Goal: Find contact information: Find contact information

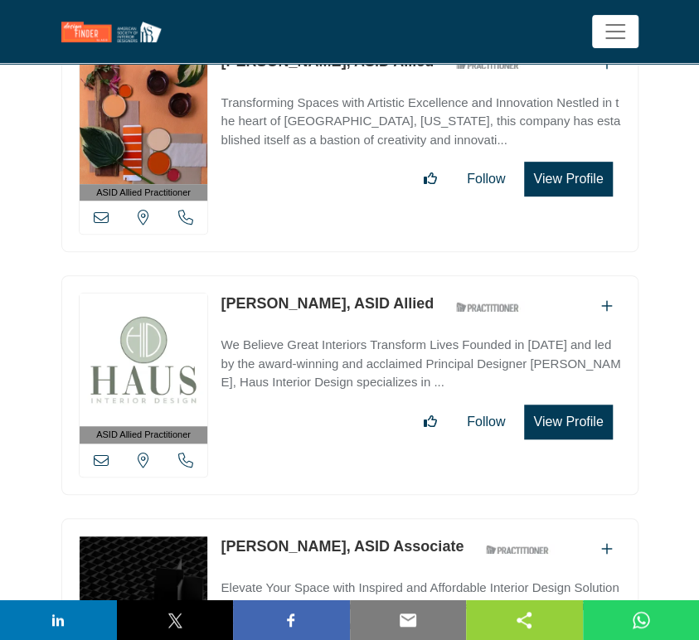
drag, startPoint x: 213, startPoint y: 520, endPoint x: 307, endPoint y: 526, distance: 93.9
copy link "[PERSON_NAME]"
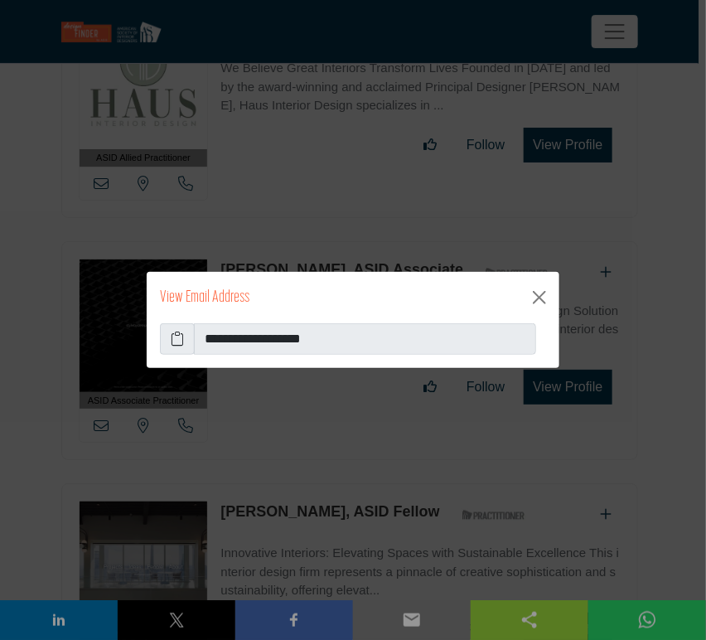
click at [177, 340] on icon at bounding box center [177, 339] width 13 height 20
click at [542, 302] on button "Close" at bounding box center [539, 297] width 27 height 27
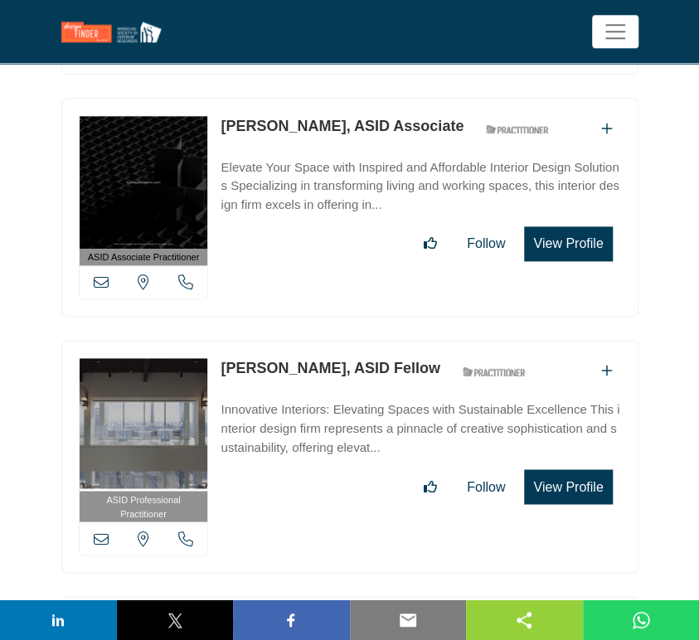
scroll to position [50932, 0]
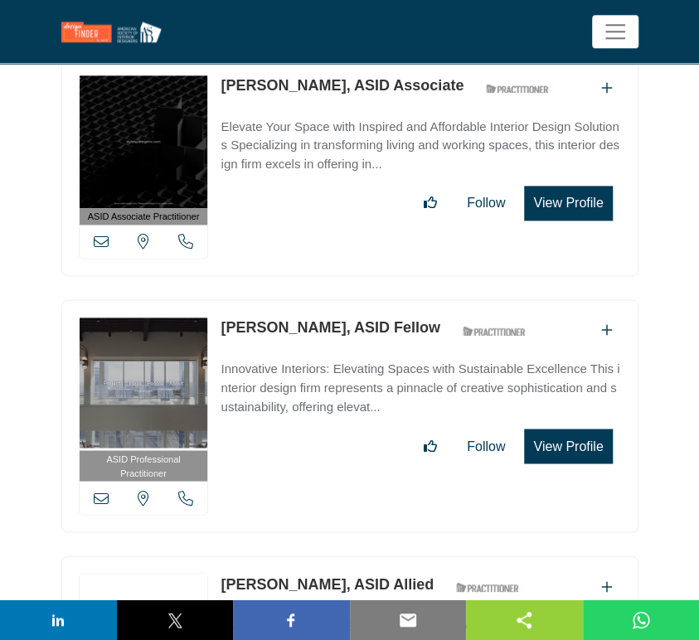
drag, startPoint x: 216, startPoint y: 317, endPoint x: 318, endPoint y: 318, distance: 102.8
copy link "[PERSON_NAME]"
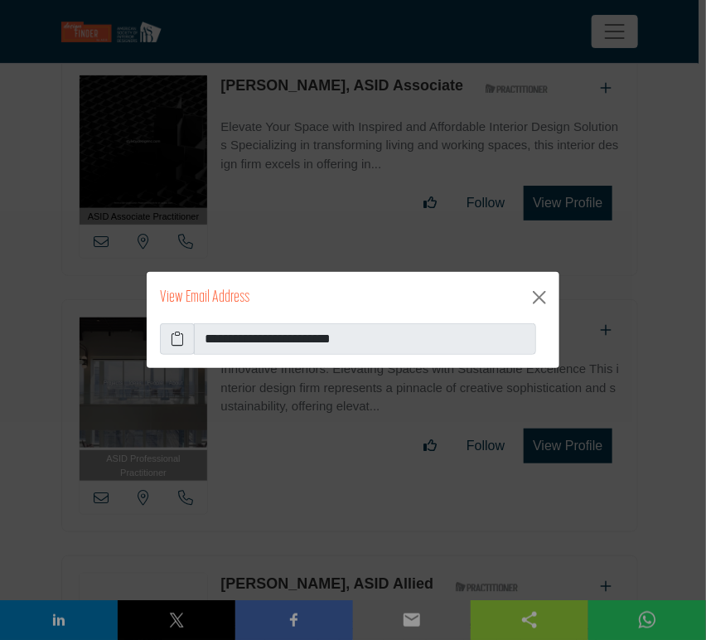
click at [174, 339] on icon at bounding box center [177, 339] width 13 height 20
click at [535, 297] on button "Close" at bounding box center [539, 297] width 27 height 27
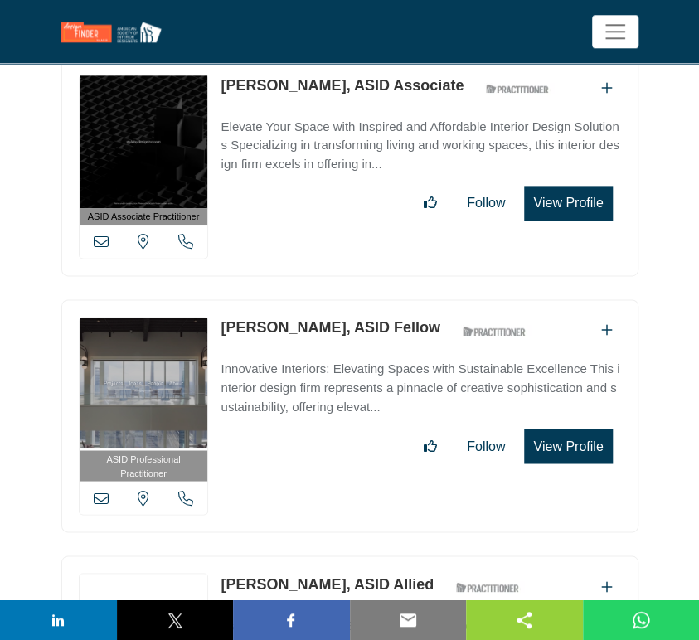
scroll to position [51116, 0]
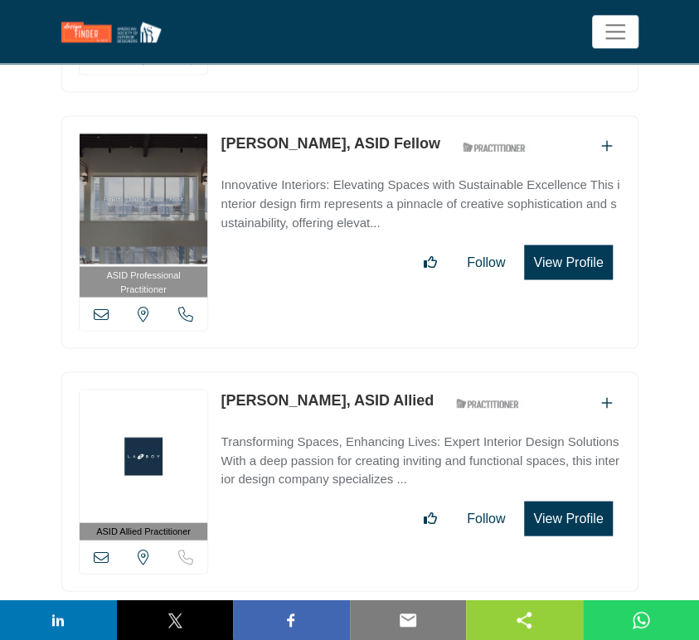
drag, startPoint x: 218, startPoint y: 376, endPoint x: 351, endPoint y: 374, distance: 133.5
copy link "[PERSON_NAME]"
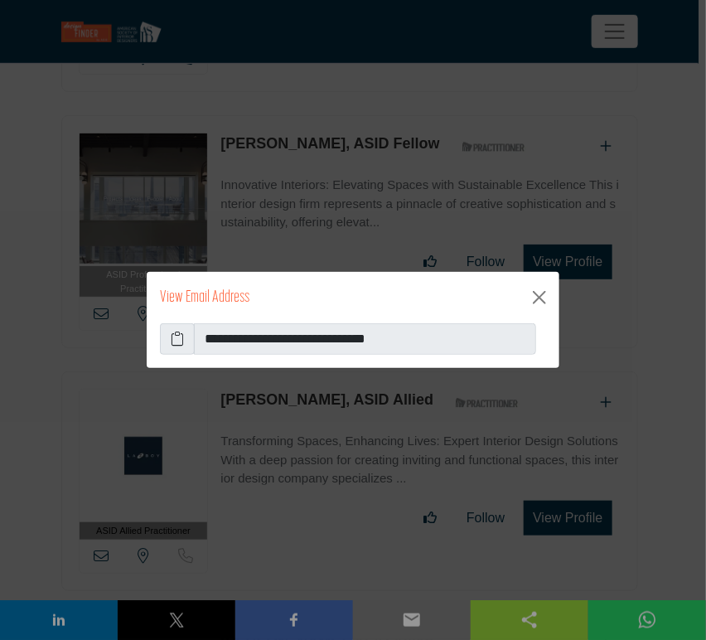
click at [179, 340] on icon at bounding box center [177, 339] width 13 height 20
drag, startPoint x: 542, startPoint y: 298, endPoint x: 584, endPoint y: 313, distance: 44.1
click at [542, 298] on button "Close" at bounding box center [539, 297] width 27 height 27
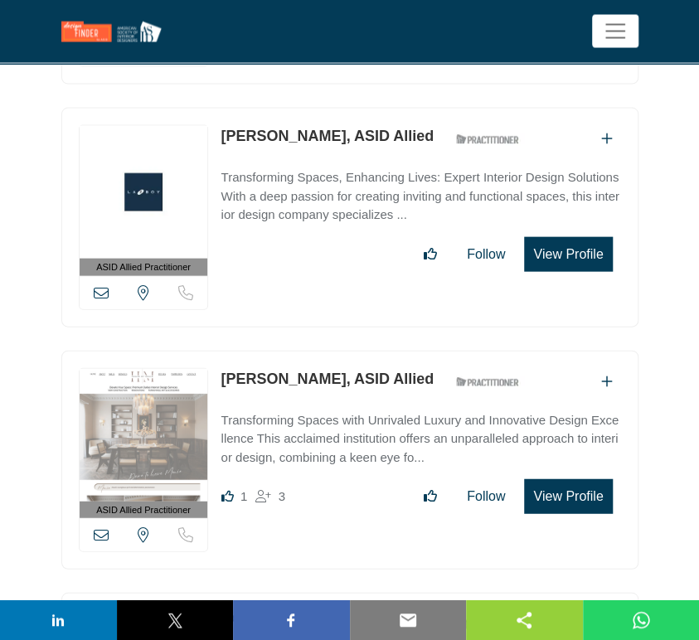
scroll to position [51393, 0]
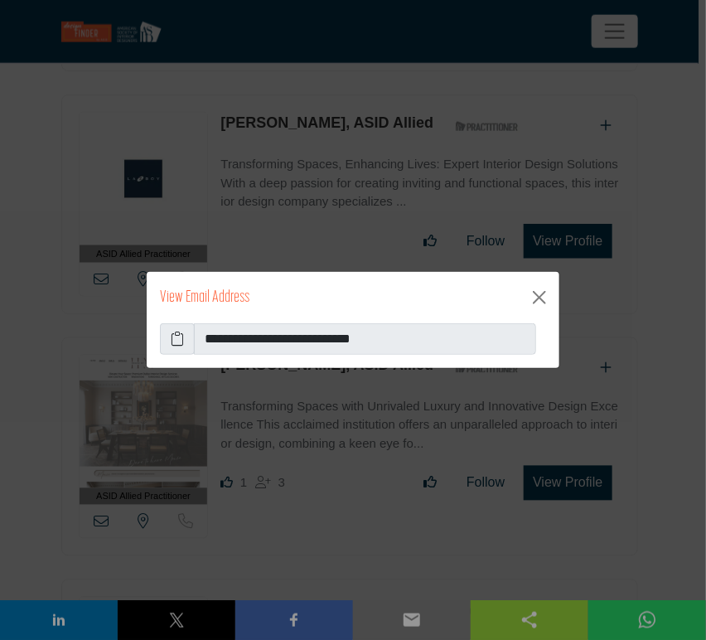
click at [180, 341] on icon at bounding box center [177, 339] width 13 height 20
click at [537, 298] on button "Close" at bounding box center [539, 297] width 27 height 27
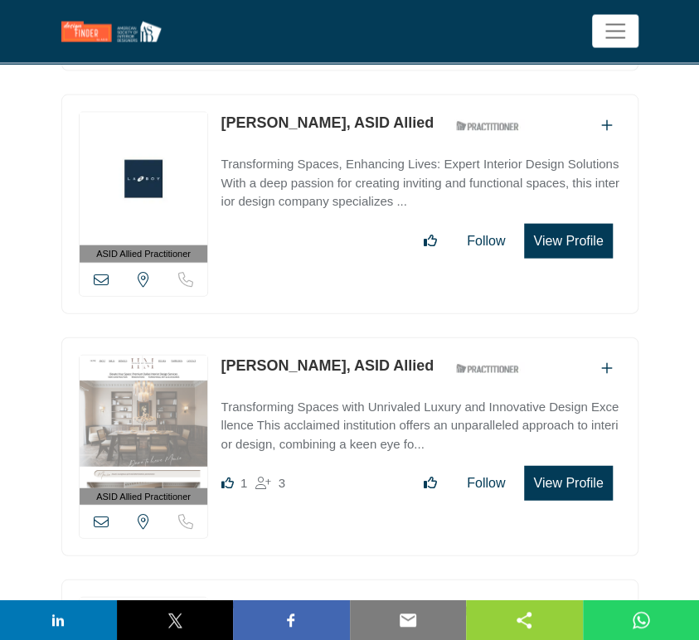
drag, startPoint x: 216, startPoint y: 339, endPoint x: 316, endPoint y: 333, distance: 100.5
copy link "[PERSON_NAME]"
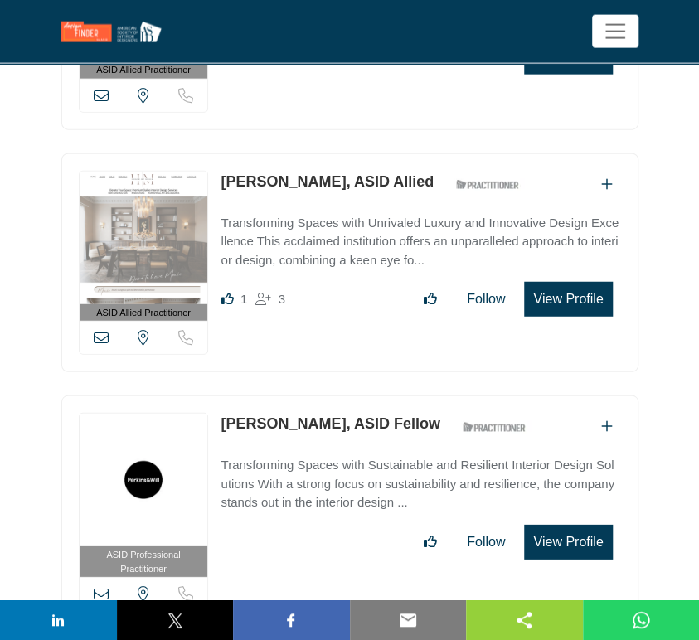
drag, startPoint x: 219, startPoint y: 427, endPoint x: 330, endPoint y: 429, distance: 111.1
copy link "[PERSON_NAME]"
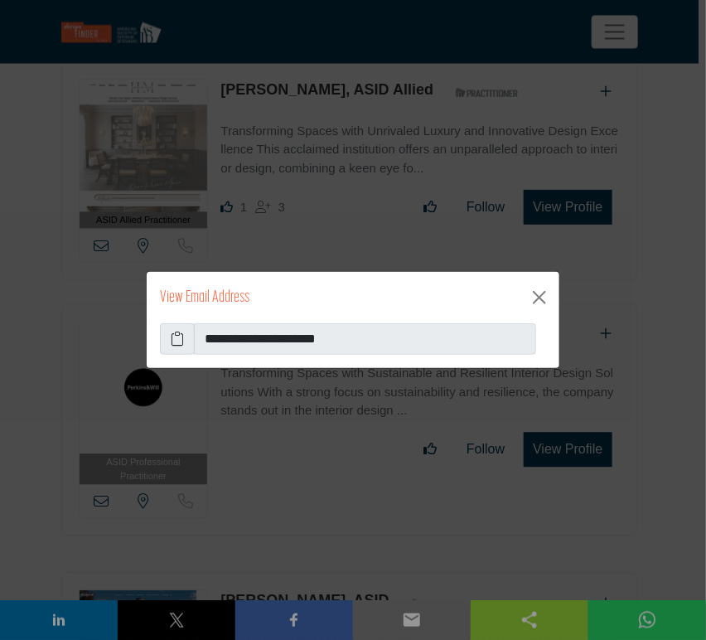
click at [175, 342] on icon at bounding box center [177, 339] width 13 height 20
click at [538, 302] on button "Close" at bounding box center [539, 297] width 27 height 27
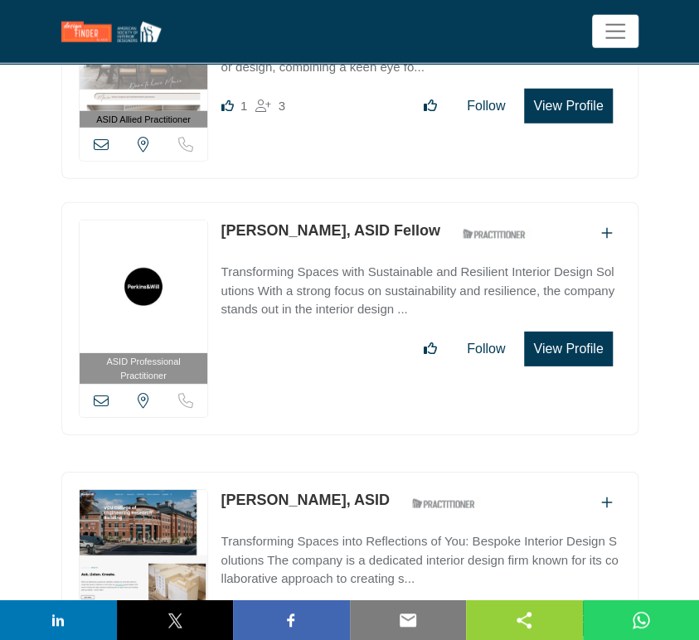
scroll to position [51853, 0]
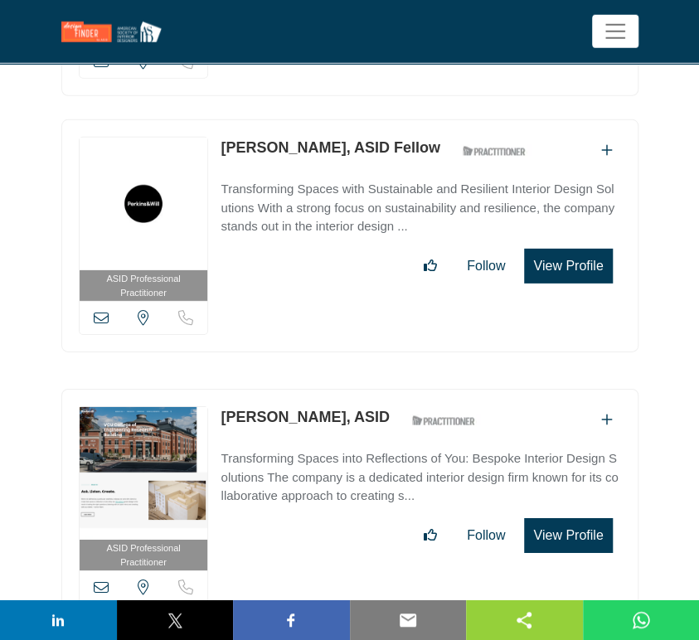
drag, startPoint x: 218, startPoint y: 401, endPoint x: 384, endPoint y: 407, distance: 165.9
copy link "Atu-[PERSON_NAME]"
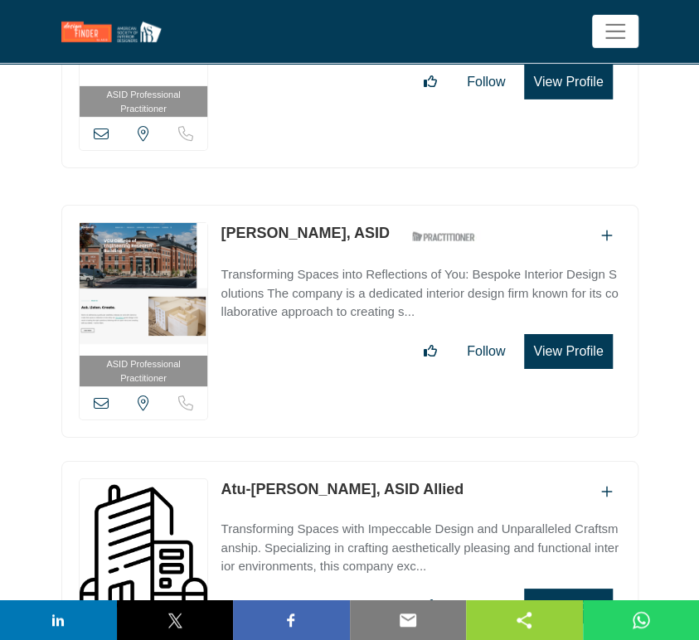
click at [99, 621] on icon at bounding box center [101, 628] width 15 height 15
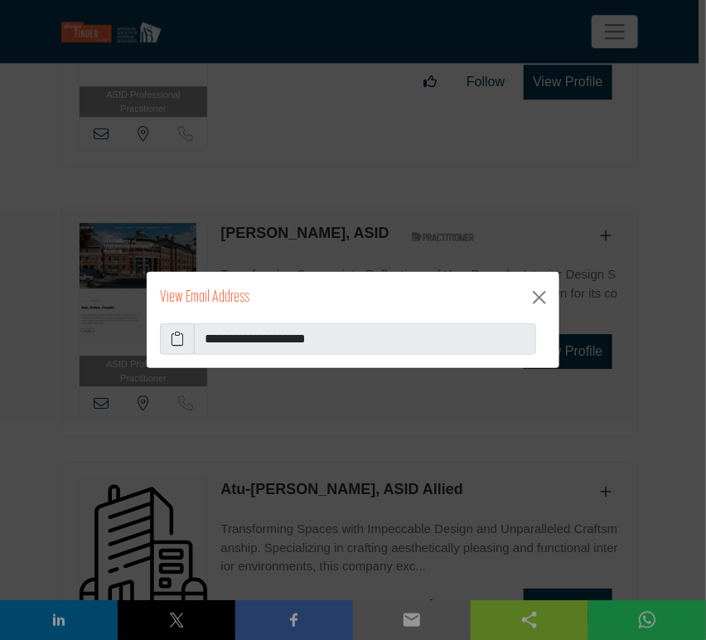
click at [176, 344] on icon at bounding box center [177, 339] width 13 height 20
click at [541, 302] on button "Close" at bounding box center [539, 297] width 27 height 27
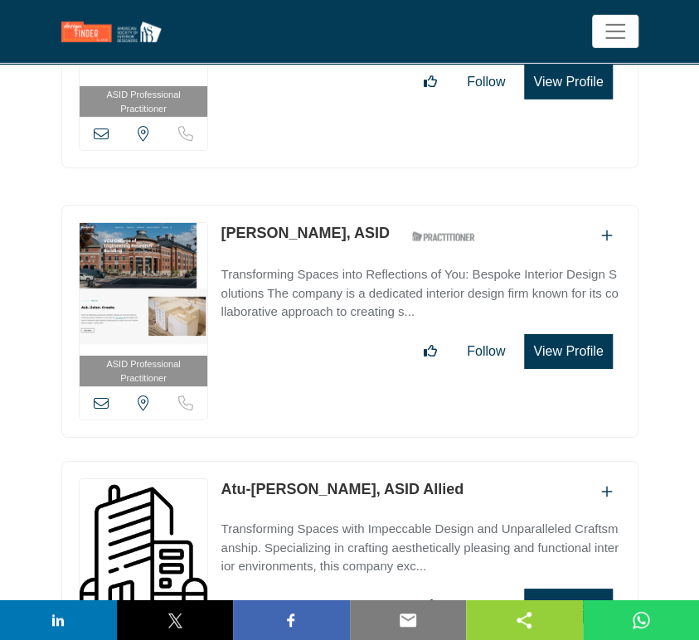
drag, startPoint x: 218, startPoint y: 443, endPoint x: 318, endPoint y: 447, distance: 100.4
drag, startPoint x: 219, startPoint y: 439, endPoint x: 321, endPoint y: 437, distance: 102.0
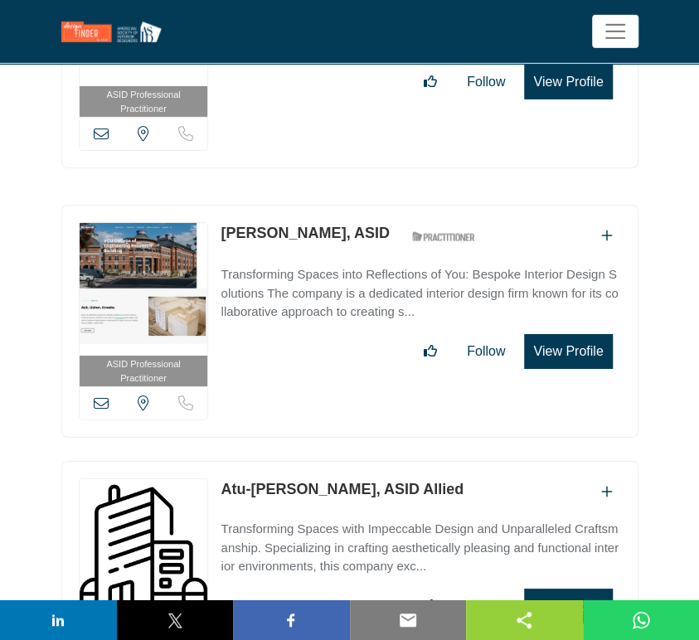
copy link "[PERSON_NAME]"
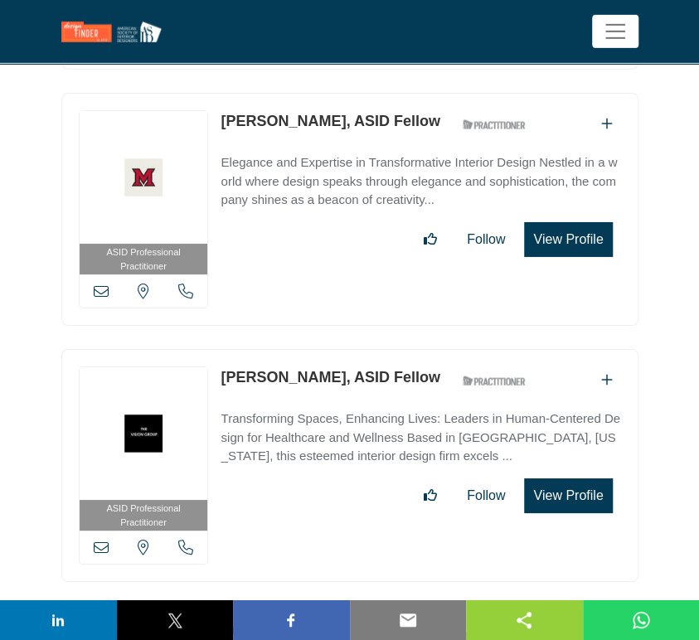
scroll to position [18546, 0]
